Goal: Find specific page/section: Find specific page/section

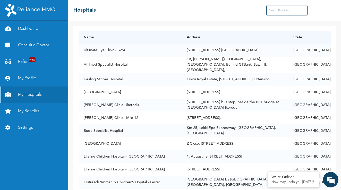
click at [284, 11] on input "text" at bounding box center [286, 10] width 41 height 10
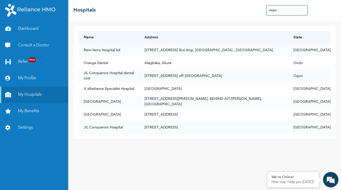
type input "alagba"
click at [99, 75] on td "JiL Conquerors Hospital dental Unit" at bounding box center [109, 76] width 61 height 13
drag, startPoint x: 83, startPoint y: 102, endPoint x: 113, endPoint y: 105, distance: 29.8
click at [113, 105] on td "[GEOGRAPHIC_DATA]" at bounding box center [109, 101] width 61 height 13
copy td "[GEOGRAPHIC_DATA]"
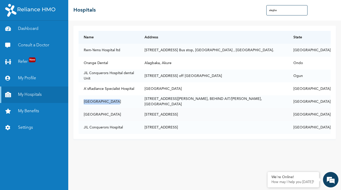
click at [88, 115] on td "[GEOGRAPHIC_DATA]" at bounding box center [109, 114] width 61 height 13
click at [102, 115] on td "[GEOGRAPHIC_DATA]" at bounding box center [109, 114] width 61 height 13
drag, startPoint x: 110, startPoint y: 115, endPoint x: 87, endPoint y: 114, distance: 22.7
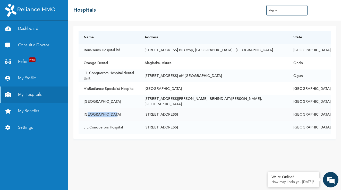
click at [87, 114] on td "[GEOGRAPHIC_DATA]" at bounding box center [109, 114] width 61 height 13
drag, startPoint x: 84, startPoint y: 127, endPoint x: 126, endPoint y: 131, distance: 42.2
click at [126, 131] on td "JIL Conquerors Hospital" at bounding box center [109, 127] width 61 height 13
copy td "JIL Conquerors Hospital"
drag, startPoint x: 84, startPoint y: 88, endPoint x: 132, endPoint y: 94, distance: 48.7
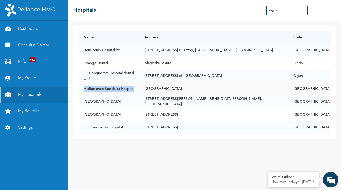
click at [132, 94] on td "A'sRadiance Specialist Hospital" at bounding box center [109, 88] width 61 height 13
copy td "A'sRadiance Specialist Hospital"
click at [30, 112] on link "My Benefits" at bounding box center [34, 111] width 68 height 16
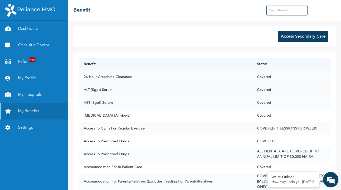
click at [133, 90] on td "ALT (Sgpt) Serum" at bounding box center [165, 89] width 173 height 13
click at [107, 75] on td "24 Hour Creatinine Clearance" at bounding box center [165, 77] width 173 height 13
click at [287, 9] on input "text" at bounding box center [286, 10] width 41 height 10
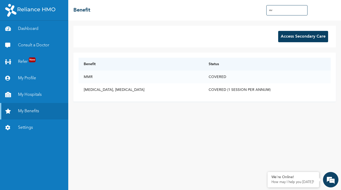
type input "[MEDICAL_DATA]"
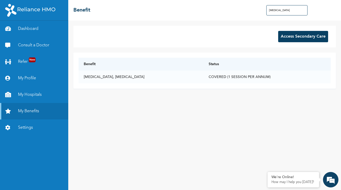
click at [278, 13] on input "[MEDICAL_DATA]" at bounding box center [286, 10] width 41 height 10
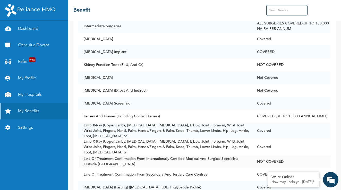
scroll to position [1884, 0]
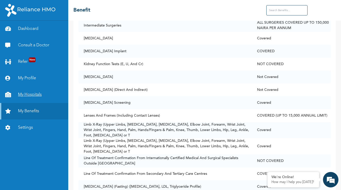
click at [35, 98] on link "My Hospitals" at bounding box center [34, 95] width 68 height 16
